Goal: Information Seeking & Learning: Learn about a topic

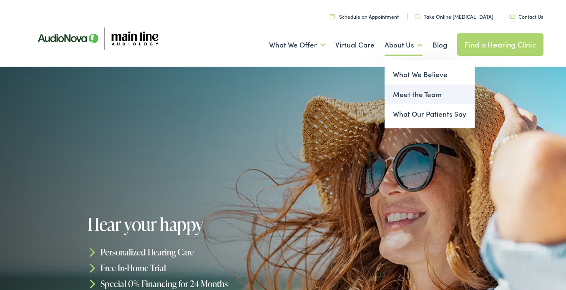
click at [405, 99] on link "Meet the Team" at bounding box center [429, 95] width 90 height 20
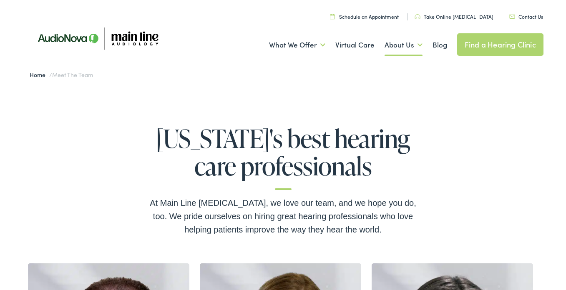
click at [461, 48] on link "Find a Hearing Clinic" at bounding box center [500, 44] width 86 height 23
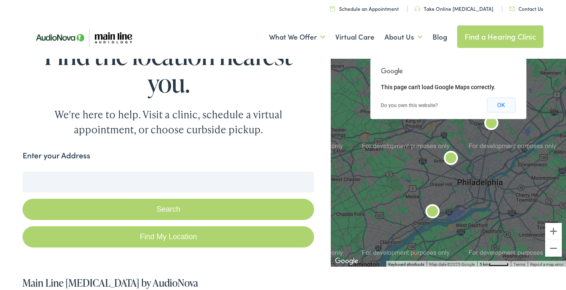
click at [502, 102] on button "OK" at bounding box center [500, 105] width 29 height 15
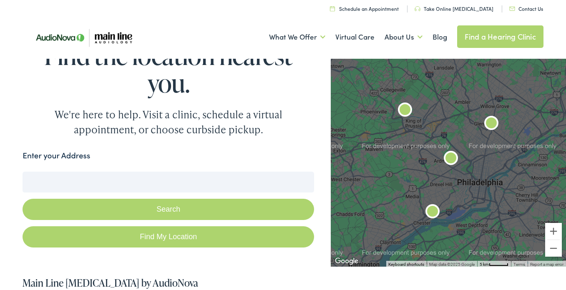
click at [494, 125] on img "AudioNova" at bounding box center [491, 124] width 20 height 20
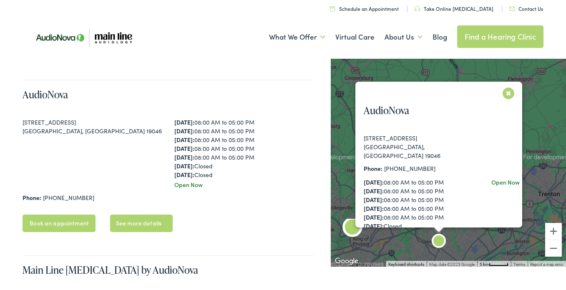
scroll to position [368, 0]
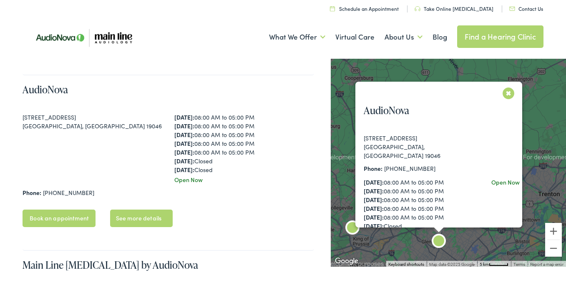
click at [503, 94] on button "Close" at bounding box center [508, 93] width 15 height 15
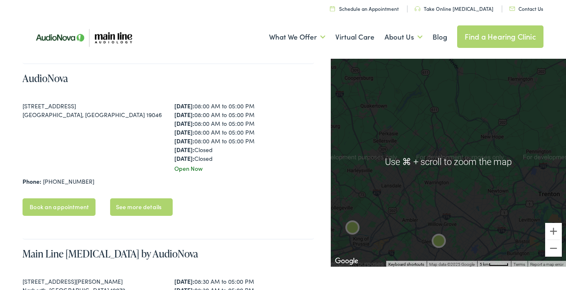
scroll to position [396, 0]
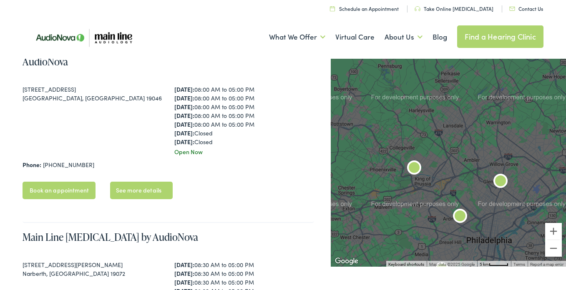
drag, startPoint x: 418, startPoint y: 178, endPoint x: 483, endPoint y: 115, distance: 89.6
click at [483, 115] on div at bounding box center [447, 161] width 235 height 210
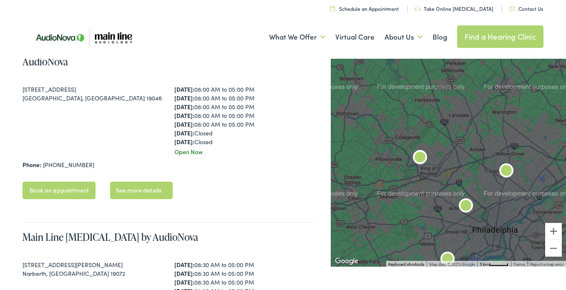
click at [460, 209] on img "Main Line Audiology by AudioNova" at bounding box center [466, 207] width 20 height 20
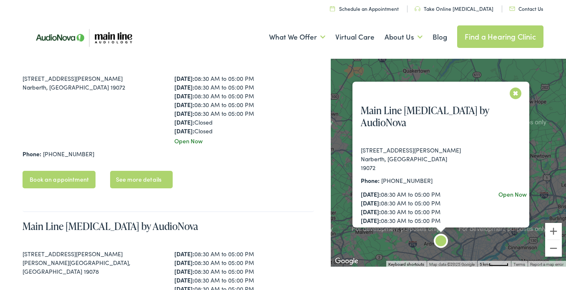
scroll to position [587, 0]
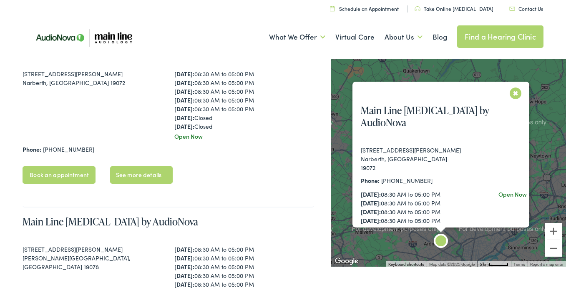
click at [516, 95] on button "Close" at bounding box center [515, 93] width 15 height 15
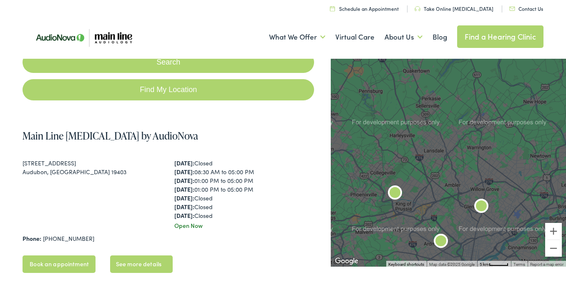
click at [398, 191] on img "Main Line Audiology by AudioNova" at bounding box center [395, 194] width 20 height 20
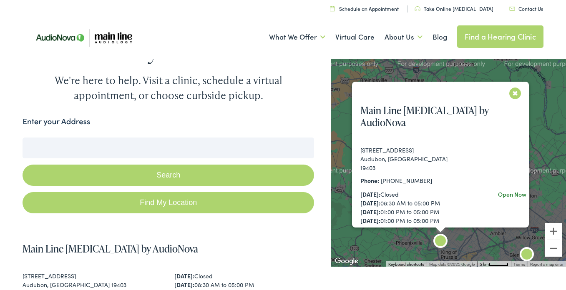
scroll to position [33, 0]
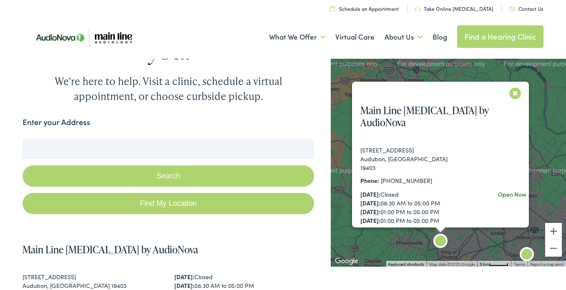
click at [509, 95] on button "Close" at bounding box center [515, 93] width 15 height 15
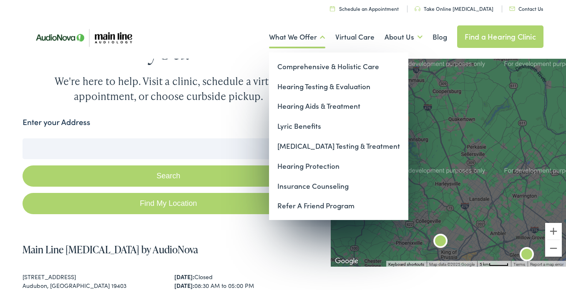
click at [304, 39] on link "What We Offer" at bounding box center [297, 37] width 56 height 31
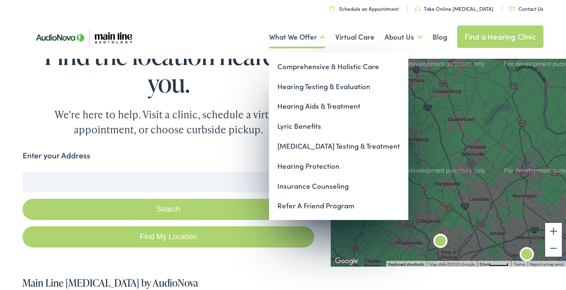
click at [300, 38] on link "What We Offer" at bounding box center [297, 37] width 56 height 31
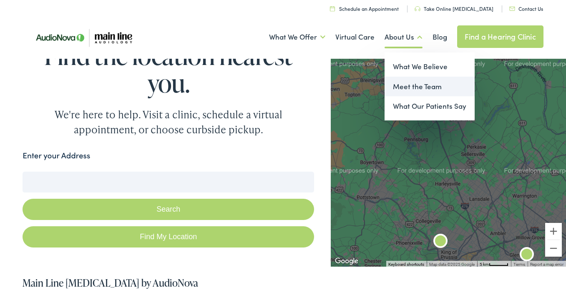
click at [400, 88] on link "Meet the Team" at bounding box center [429, 87] width 90 height 20
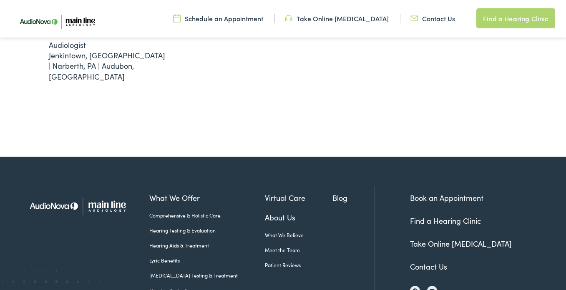
scroll to position [871, 0]
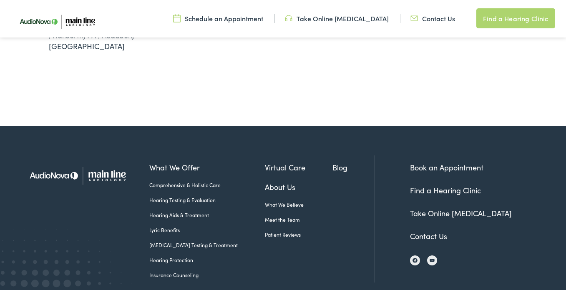
click at [430, 231] on link "Contact Us" at bounding box center [428, 236] width 37 height 10
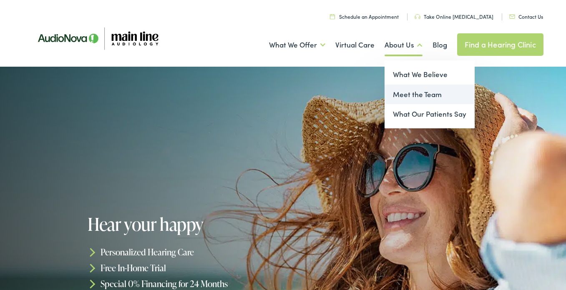
click at [397, 93] on link "Meet the Team" at bounding box center [429, 95] width 90 height 20
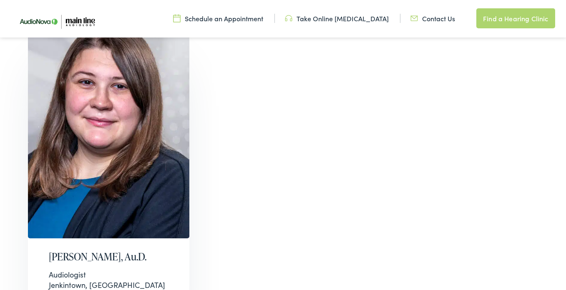
scroll to position [632, 0]
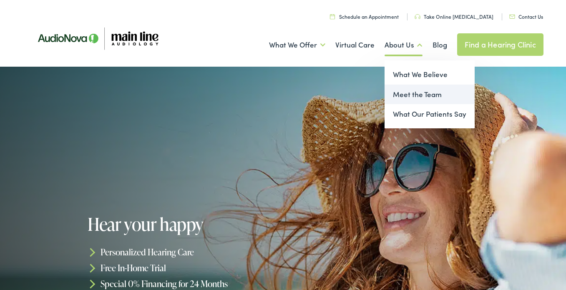
click at [404, 89] on link "Meet the Team" at bounding box center [429, 95] width 90 height 20
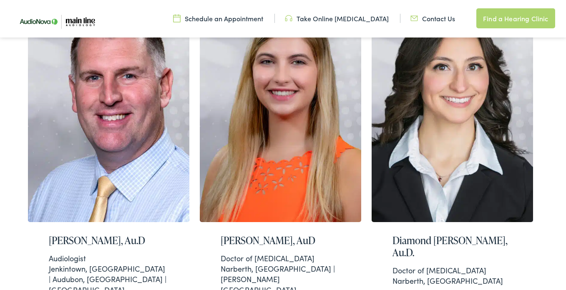
scroll to position [257, 0]
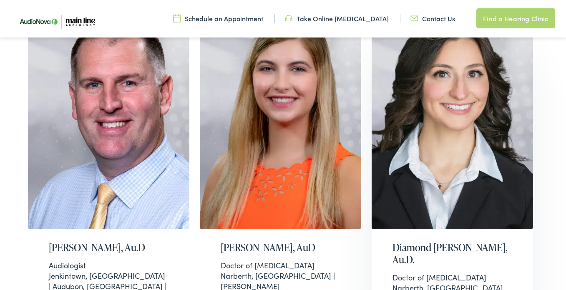
click at [436, 115] on img at bounding box center [451, 116] width 161 height 226
click at [257, 135] on img at bounding box center [280, 116] width 161 height 226
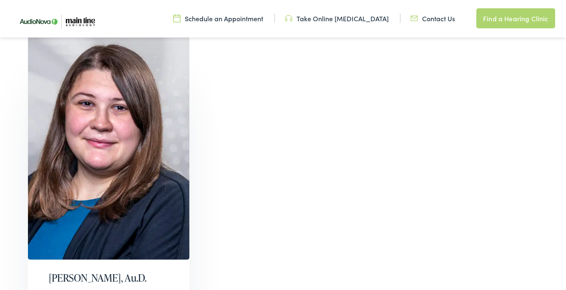
scroll to position [617, 0]
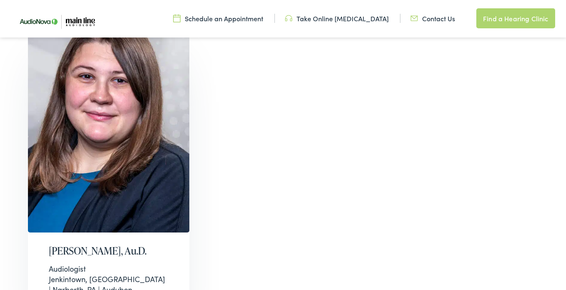
click at [113, 187] on img at bounding box center [108, 120] width 161 height 226
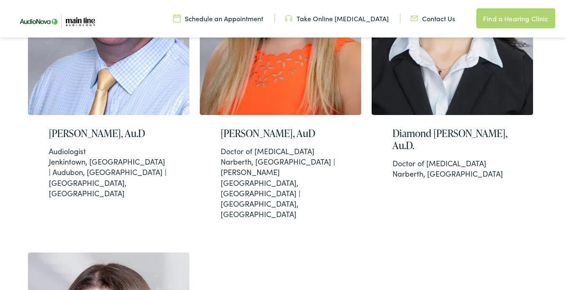
scroll to position [347, 0]
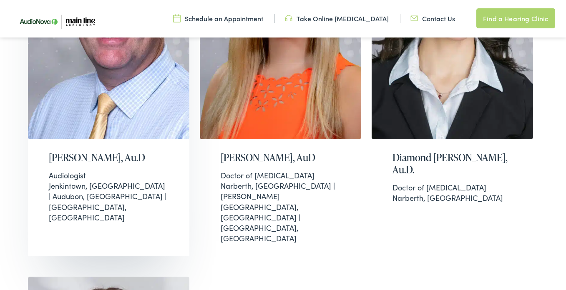
click at [95, 73] on img at bounding box center [108, 26] width 161 height 226
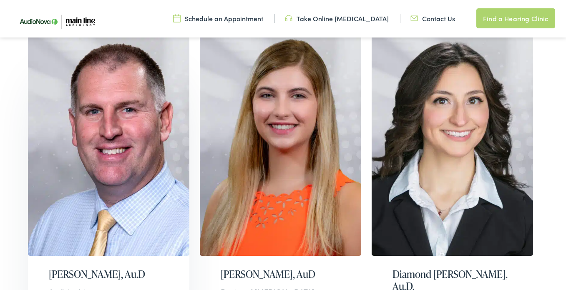
scroll to position [228, 0]
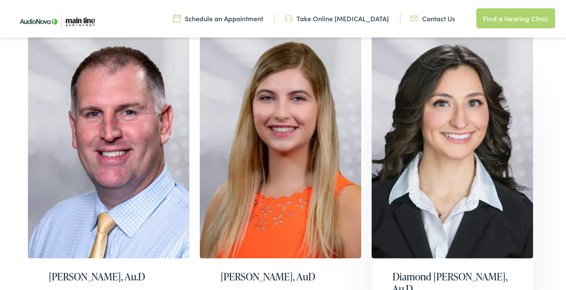
click at [437, 128] on img at bounding box center [451, 146] width 161 height 226
click at [325, 115] on img at bounding box center [280, 146] width 161 height 226
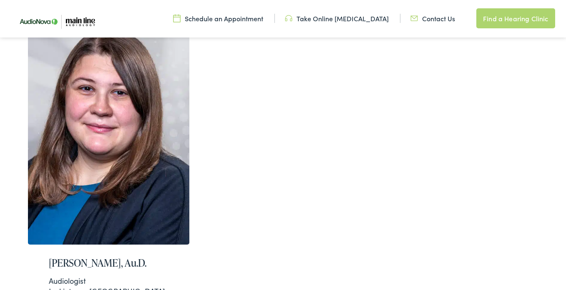
scroll to position [609, 0]
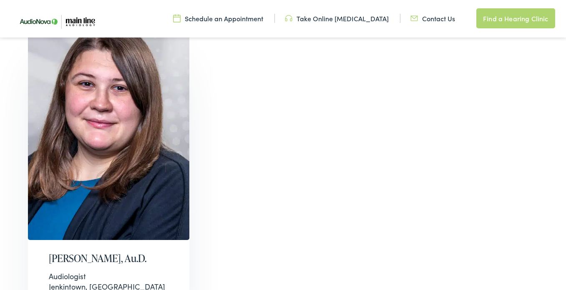
click at [129, 155] on img at bounding box center [108, 127] width 161 height 226
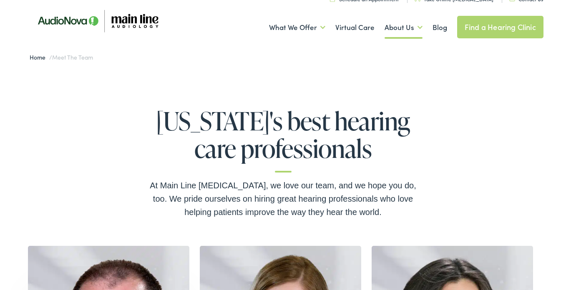
scroll to position [8, 0]
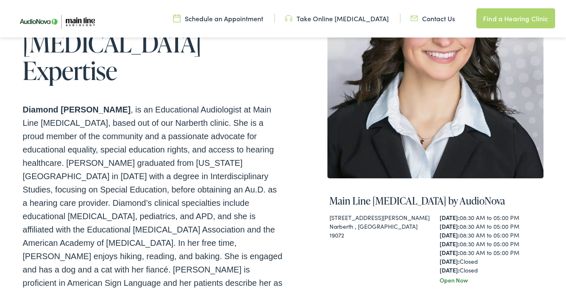
scroll to position [157, 0]
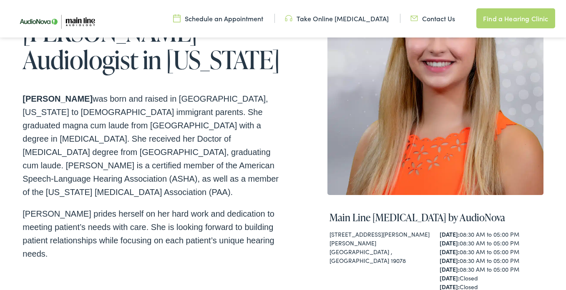
scroll to position [135, 0]
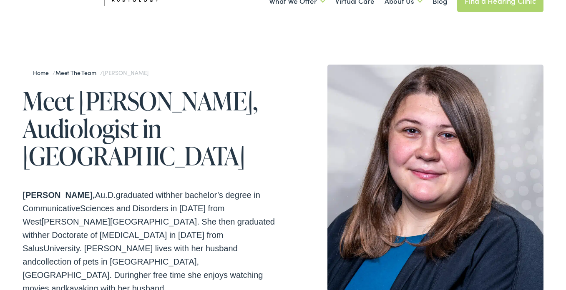
scroll to position [46, 0]
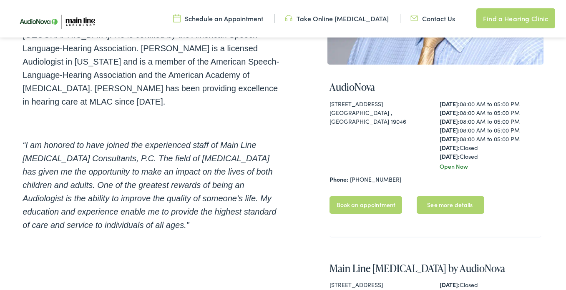
scroll to position [77, 0]
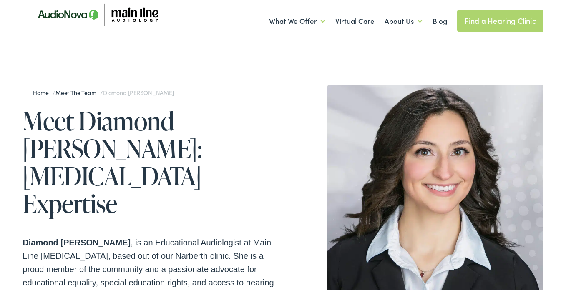
scroll to position [25, 0]
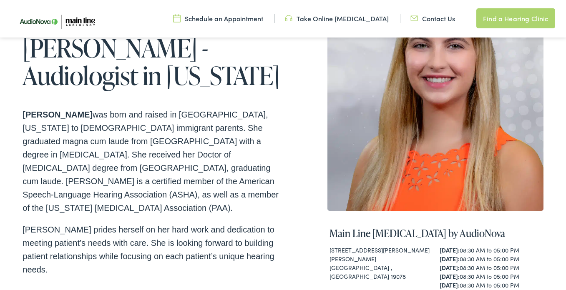
scroll to position [125, 0]
